Goal: Transaction & Acquisition: Purchase product/service

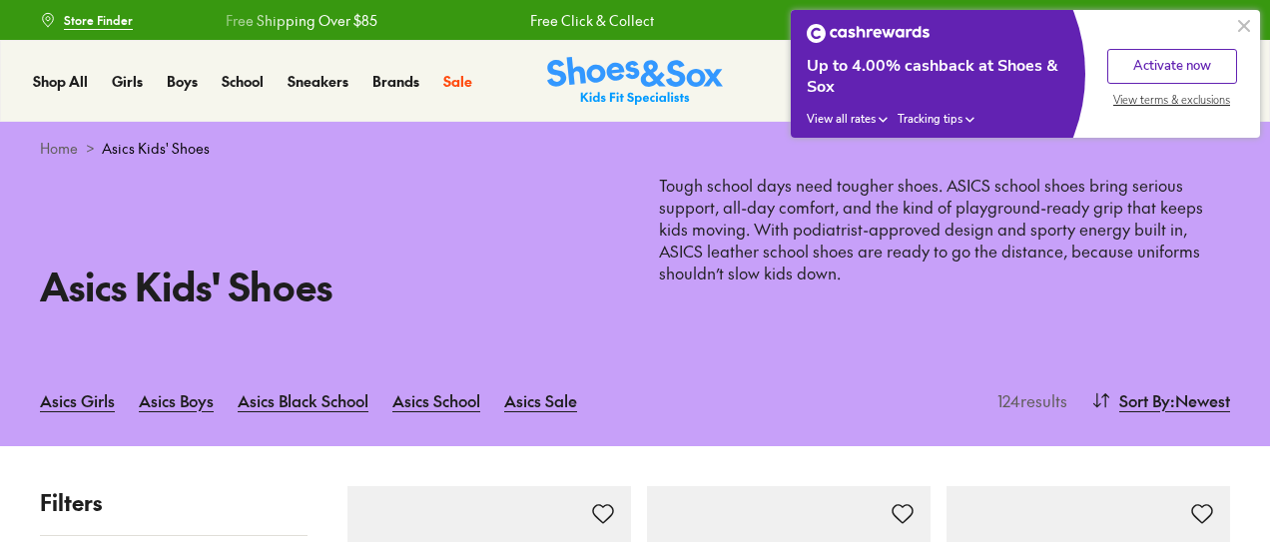
scroll to position [474, 0]
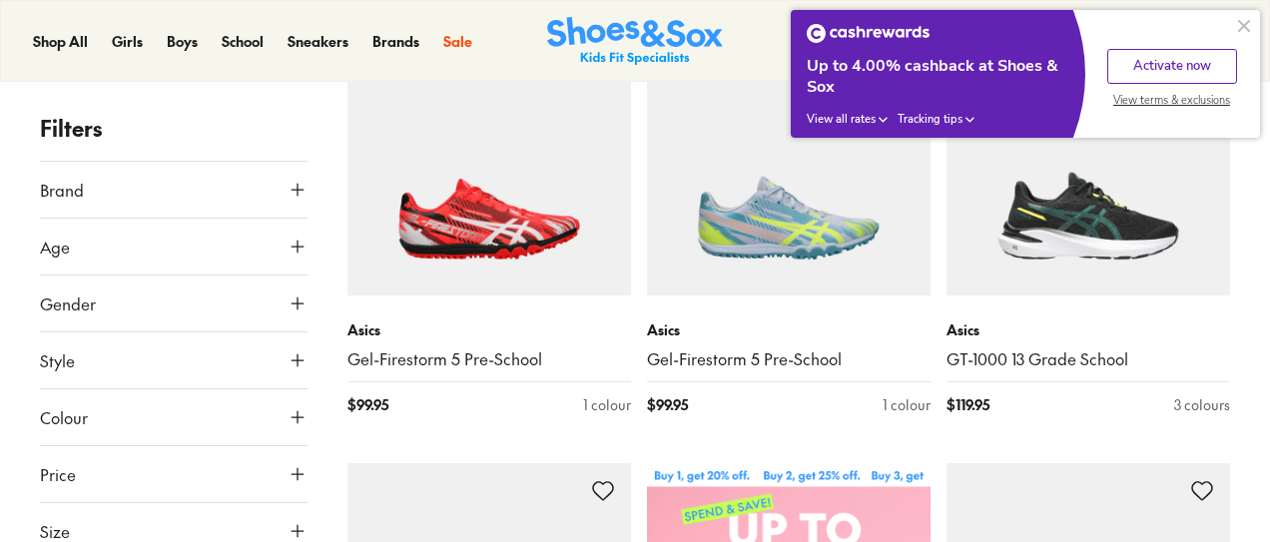
click at [1239, 22] on button at bounding box center [1244, 26] width 24 height 24
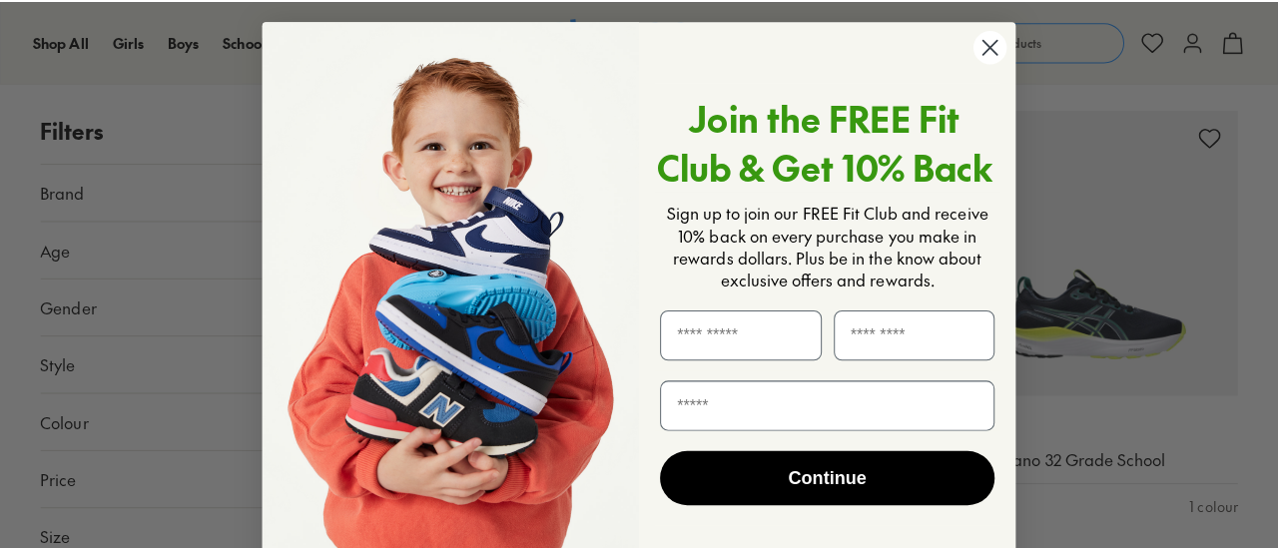
scroll to position [1286, 0]
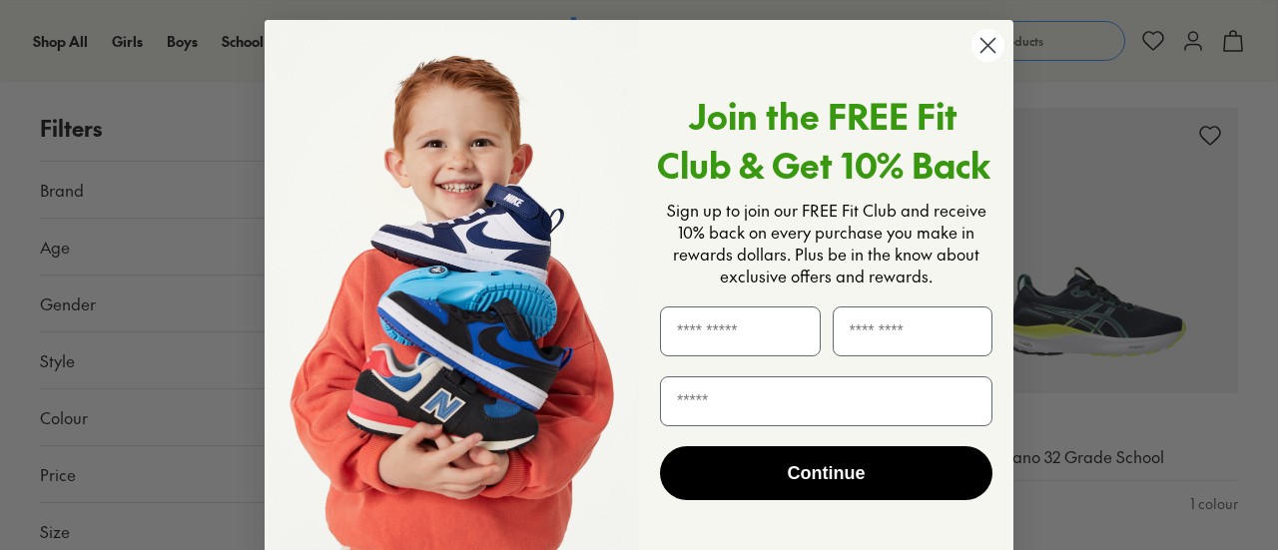
click at [979, 36] on circle "Close dialog" at bounding box center [988, 45] width 33 height 33
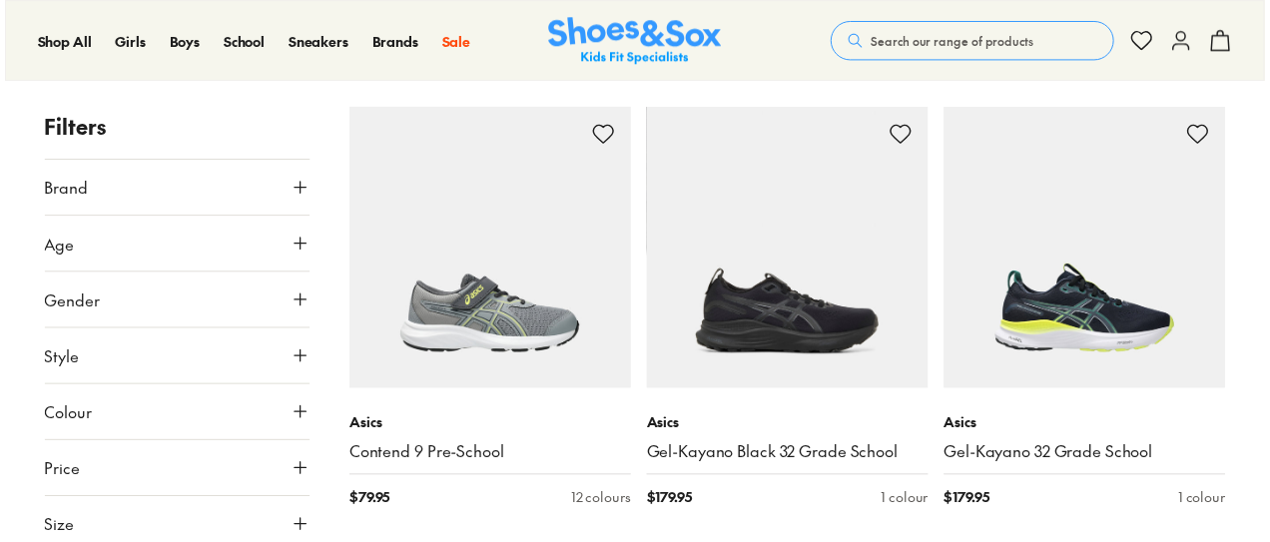
scroll to position [1282, 0]
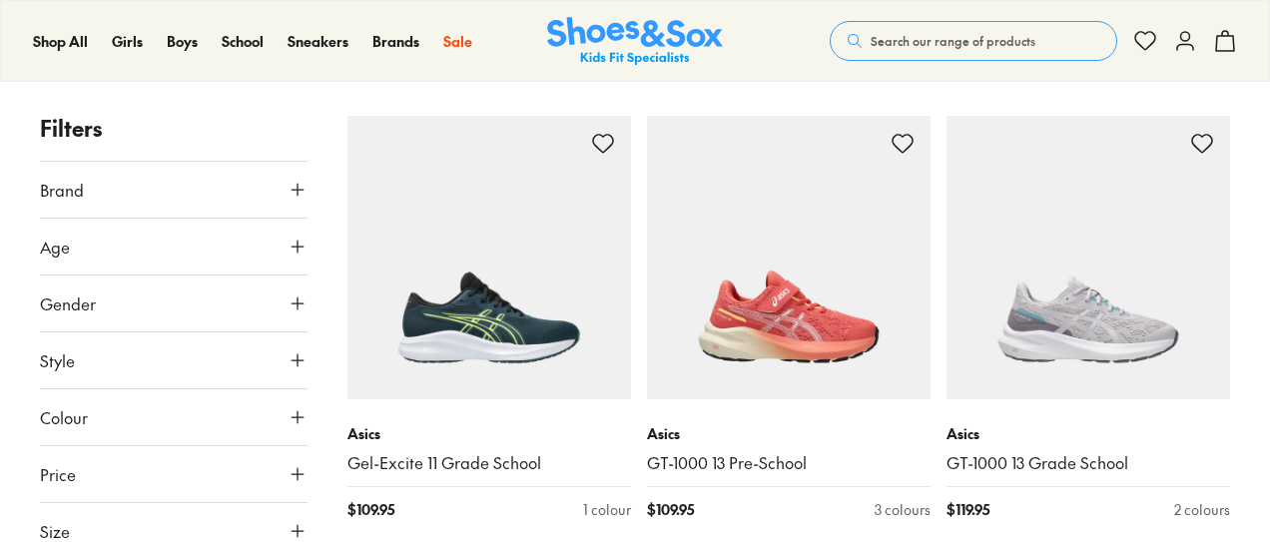
scroll to position [5561, 0]
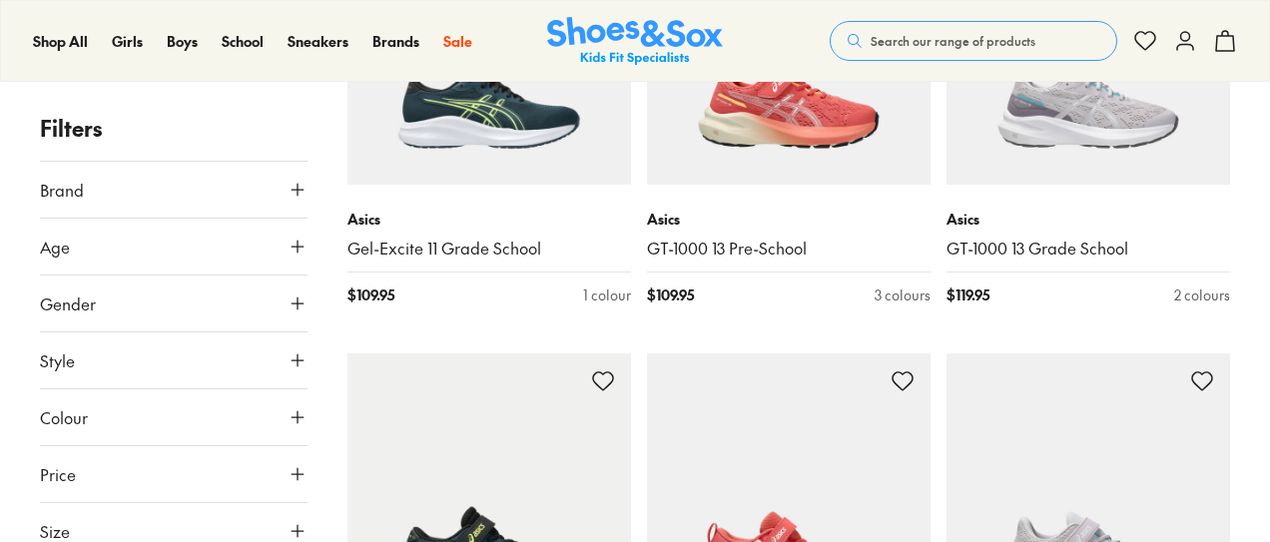
drag, startPoint x: 1244, startPoint y: 456, endPoint x: 1244, endPoint y: 486, distance: 30.0
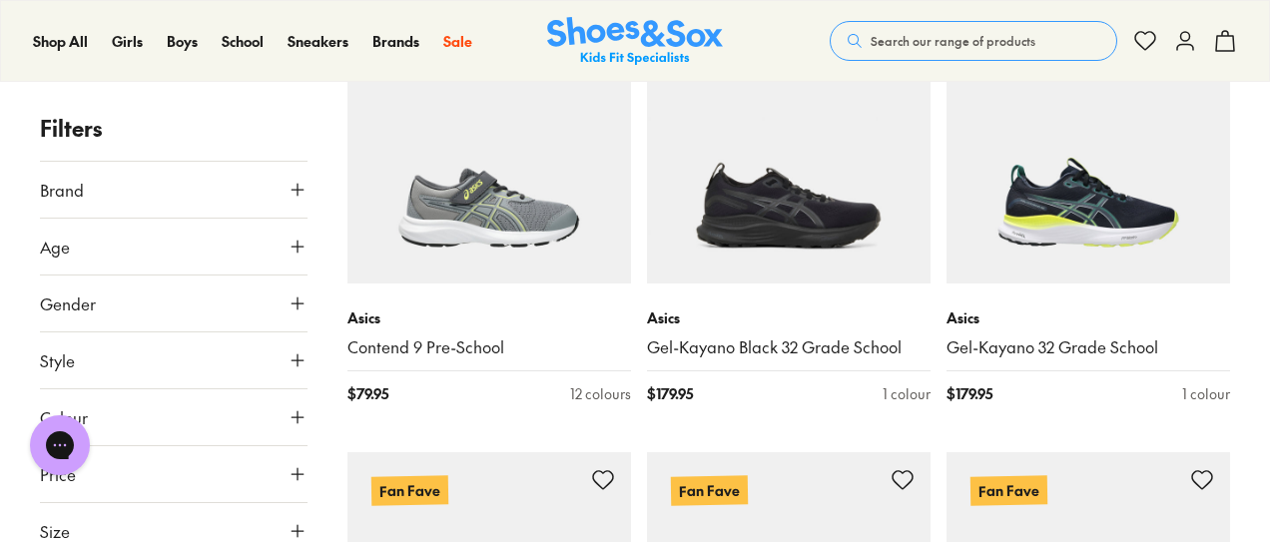
scroll to position [1447, 0]
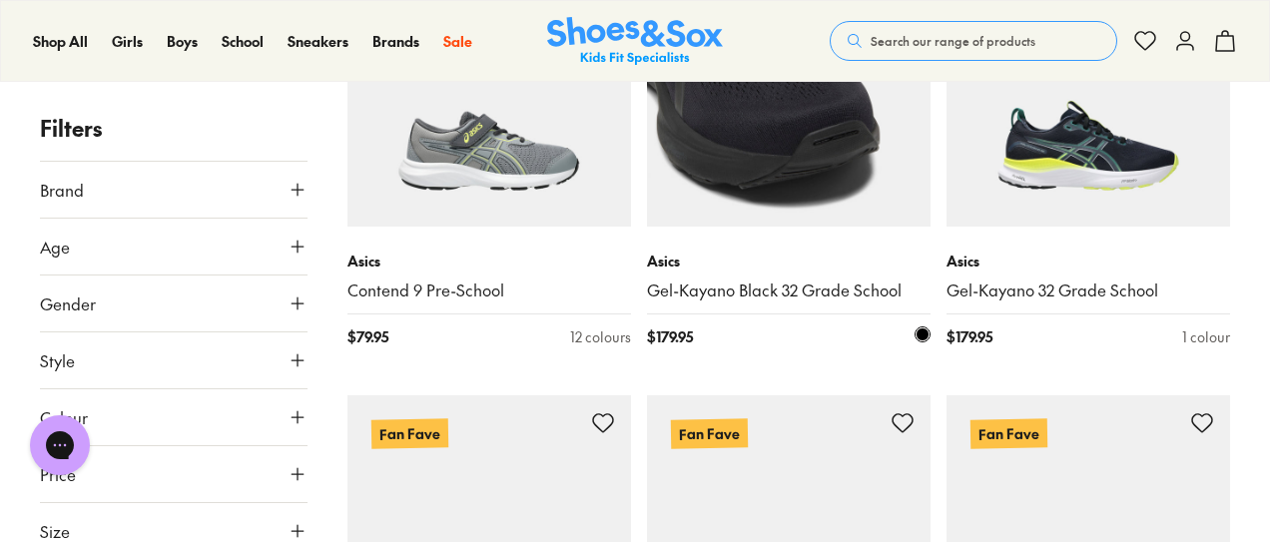
click at [871, 175] on img at bounding box center [789, 85] width 284 height 284
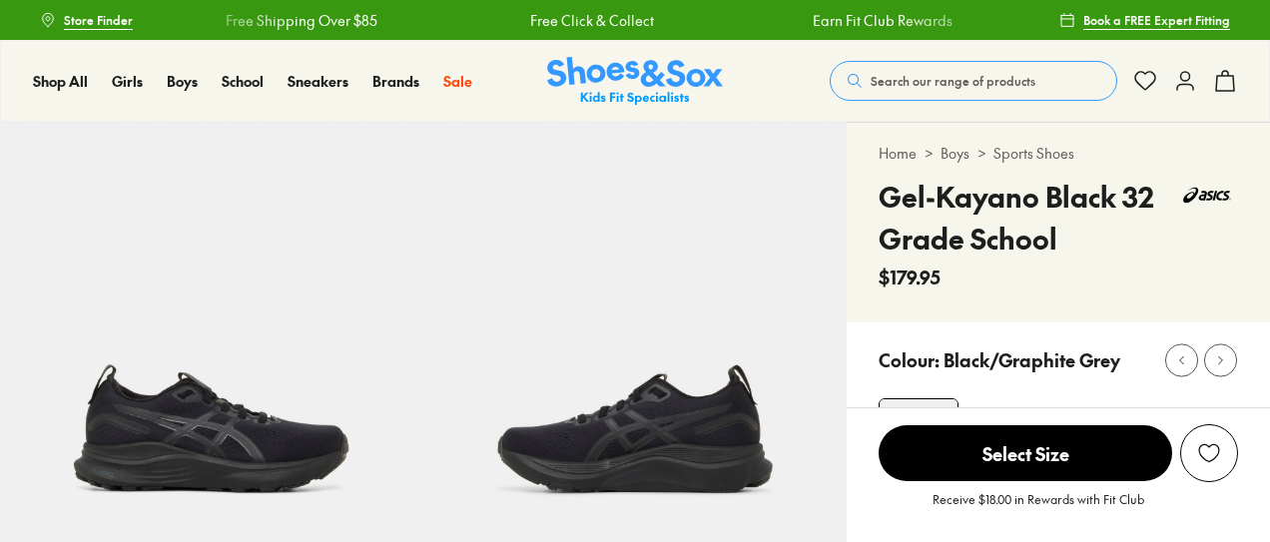
select select "*"
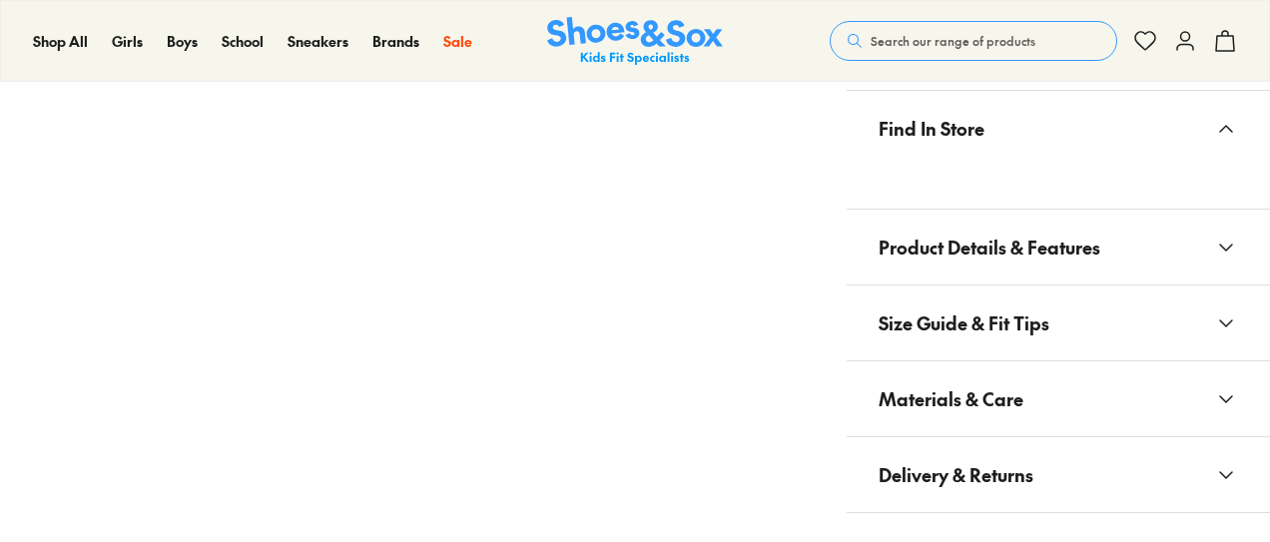
scroll to position [1158, 0]
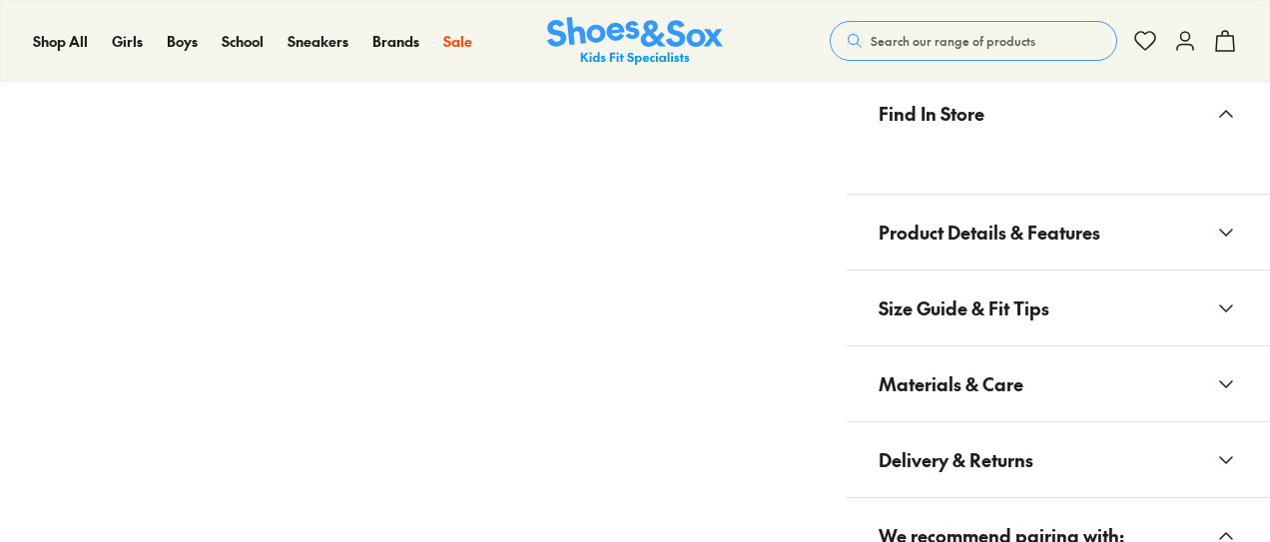
click at [1000, 227] on span "Product Details & Features" at bounding box center [990, 232] width 222 height 59
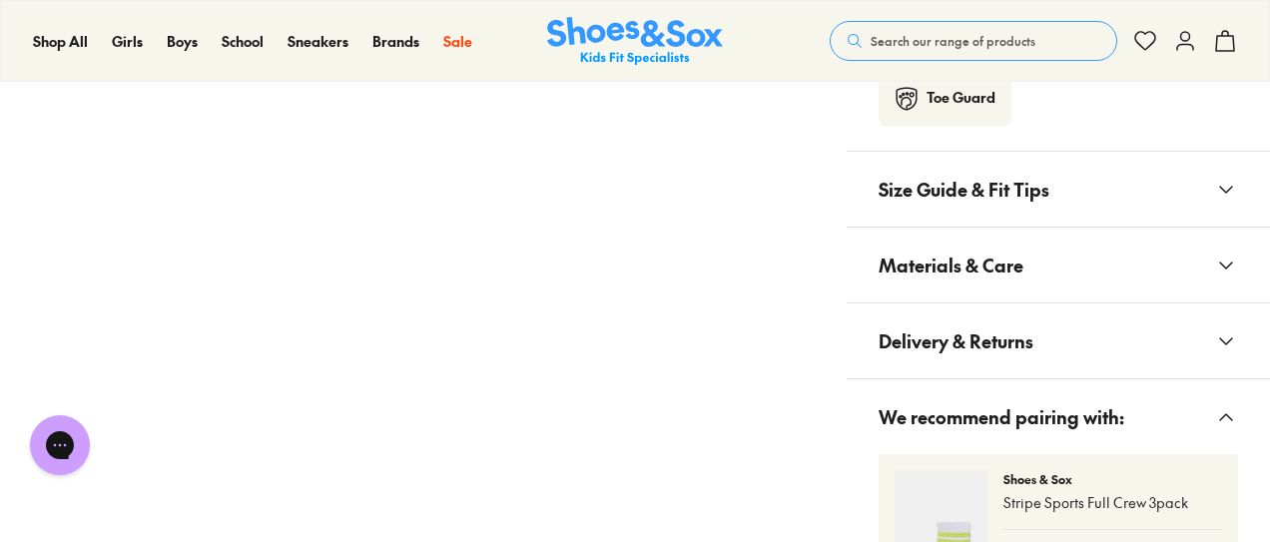
scroll to position [1798, 0]
click at [1000, 263] on span "Materials & Care" at bounding box center [951, 264] width 145 height 59
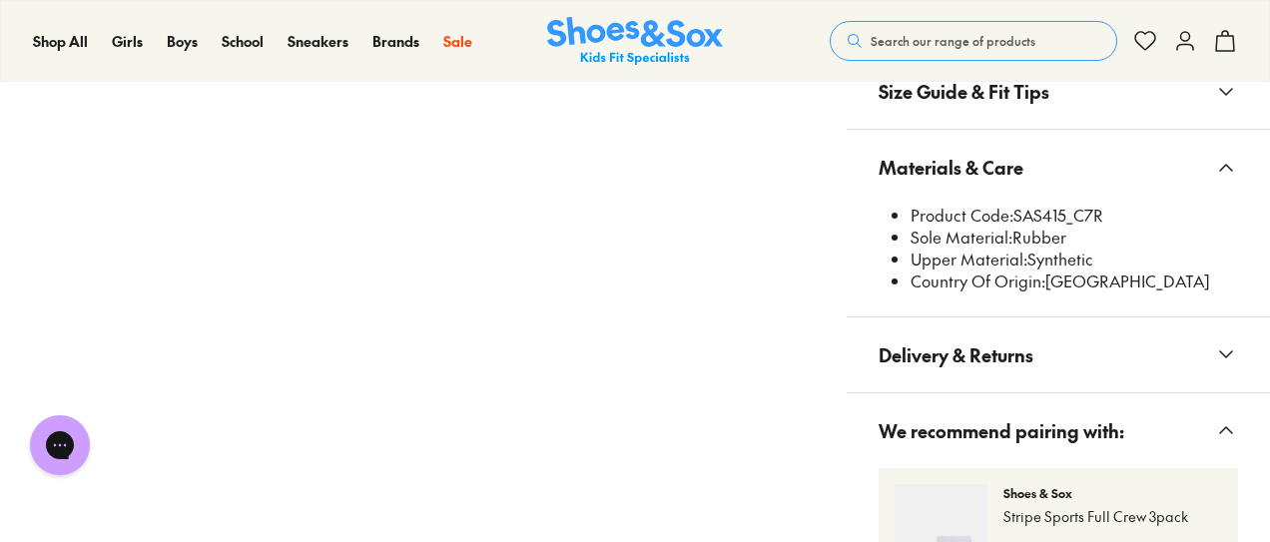
scroll to position [1878, 0]
